Goal: Task Accomplishment & Management: Manage account settings

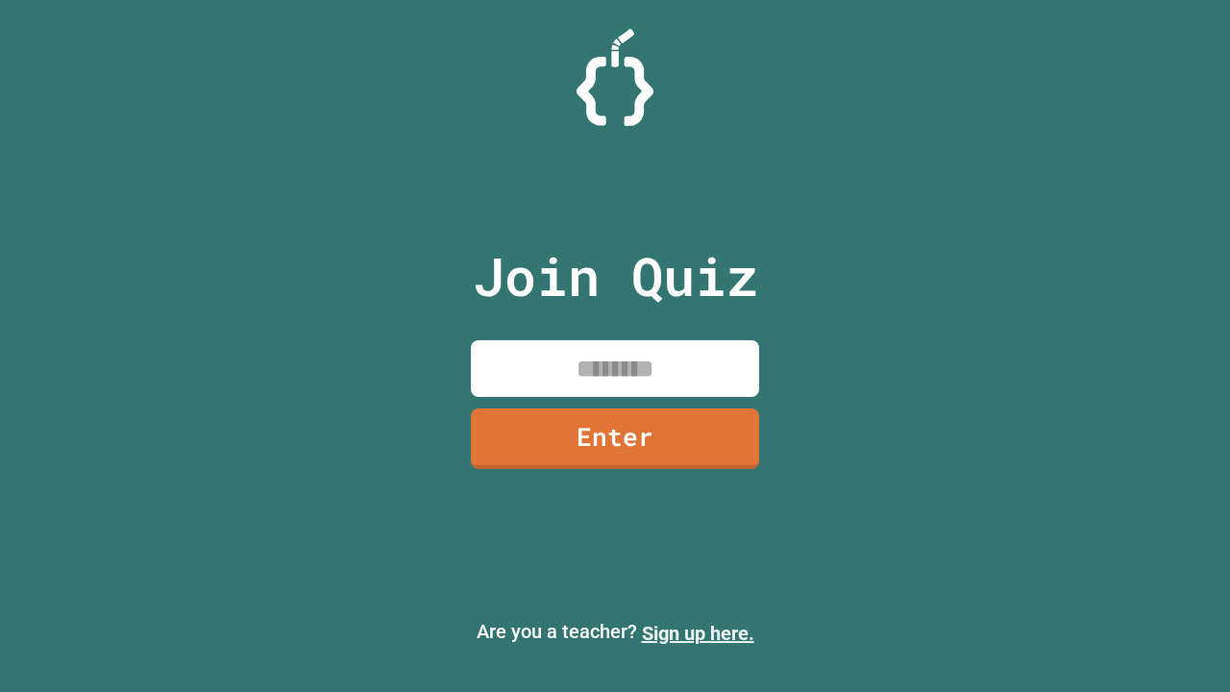
click at [698, 633] on link "Sign up here." at bounding box center [698, 633] width 112 height 23
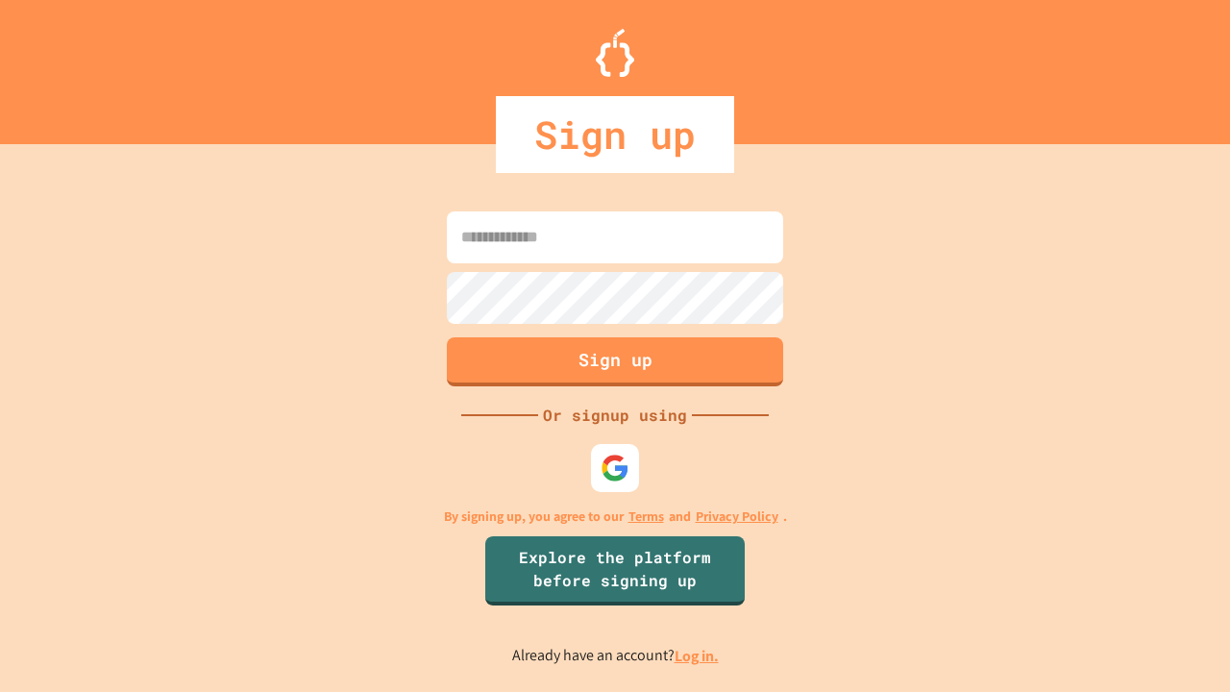
click at [698, 655] on link "Log in." at bounding box center [697, 656] width 44 height 20
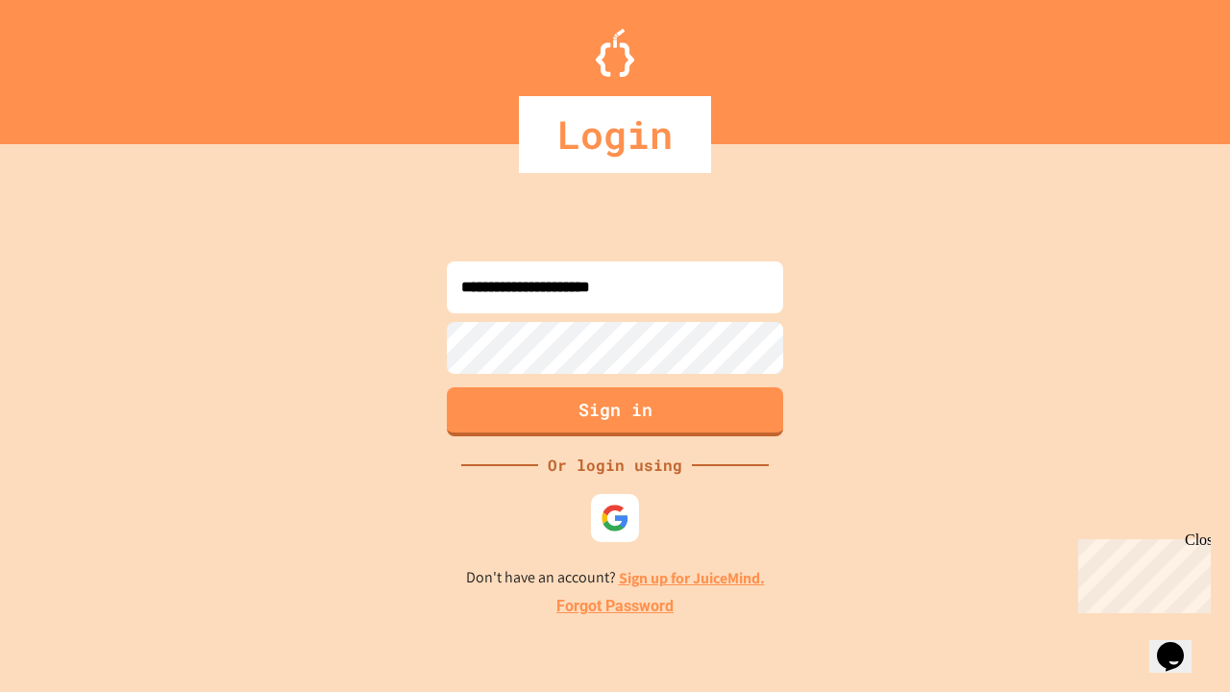
type input "**********"
